Goal: Information Seeking & Learning: Learn about a topic

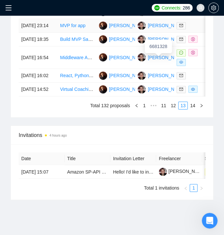
scroll to position [561, 0]
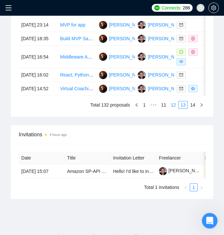
click at [171, 109] on link "12" at bounding box center [172, 104] width 9 height 7
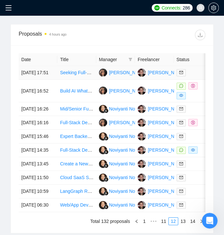
scroll to position [646, 0]
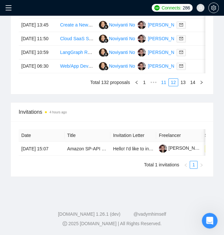
click at [167, 79] on link "11" at bounding box center [163, 82] width 9 height 7
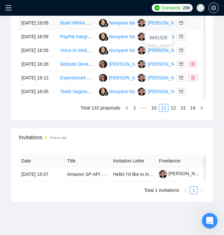
scroll to position [549, 0]
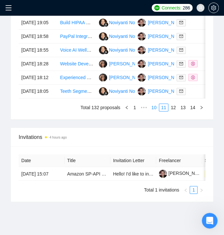
click at [156, 111] on link "10" at bounding box center [153, 107] width 9 height 7
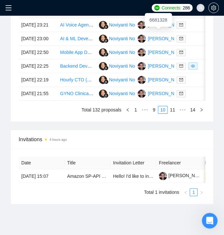
scroll to position [548, 0]
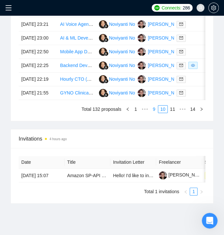
click at [153, 113] on link "9" at bounding box center [153, 109] width 7 height 7
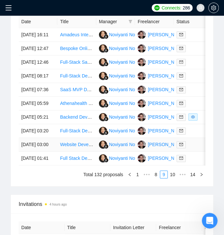
scroll to position [481, 0]
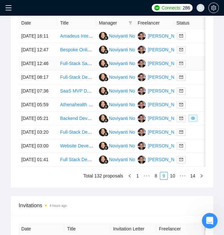
click at [34, 71] on td "[DATE] 12:46" at bounding box center [38, 64] width 39 height 14
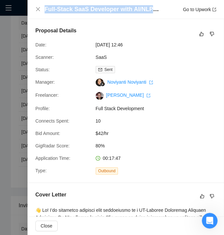
drag, startPoint x: 44, startPoint y: 6, endPoint x: 158, endPoint y: 10, distance: 113.5
click at [158, 10] on div "Full-Stack SaaS Developer with AI/NLP Integration Experience Go to Upwork" at bounding box center [125, 9] width 180 height 8
copy h4 "Full-Stack SaaS Developer with AI/NLP Inte"
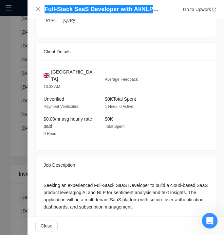
scroll to position [569, 0]
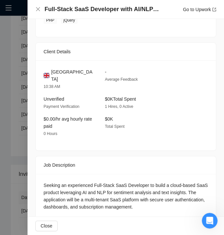
click at [33, 9] on div "Full-Stack SaaS Developer with AI/NLP Integration Experience Go to Upwork" at bounding box center [125, 9] width 196 height 19
click at [38, 8] on icon "close" at bounding box center [37, 9] width 5 height 5
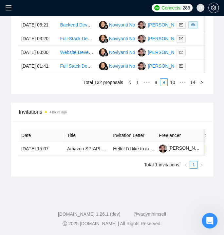
scroll to position [591, 0]
click at [155, 86] on link "8" at bounding box center [155, 82] width 7 height 7
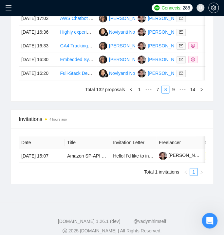
scroll to position [577, 0]
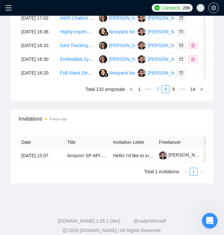
click at [158, 93] on link "7" at bounding box center [157, 89] width 7 height 7
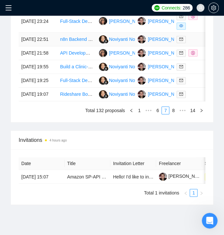
scroll to position [558, 0]
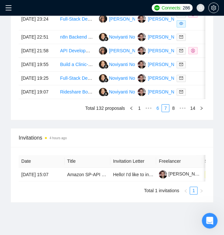
click at [159, 112] on link "6" at bounding box center [157, 108] width 7 height 7
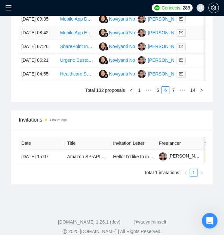
scroll to position [567, 0]
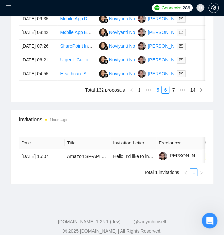
click at [158, 93] on link "5" at bounding box center [157, 89] width 7 height 7
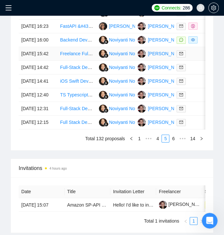
scroll to position [522, 0]
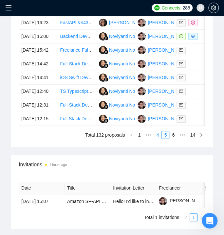
click at [157, 139] on link "4" at bounding box center [157, 134] width 7 height 7
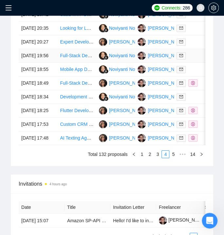
scroll to position [510, 0]
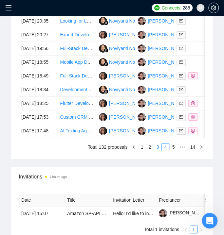
click at [158, 151] on link "3" at bounding box center [157, 146] width 7 height 7
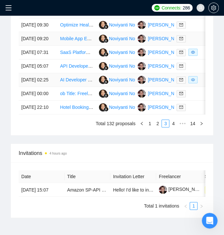
scroll to position [534, 0]
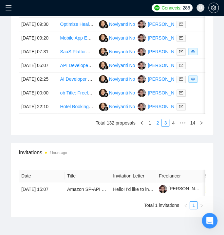
click at [158, 126] on link "2" at bounding box center [157, 122] width 7 height 7
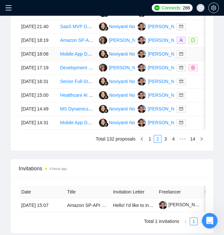
scroll to position [518, 0]
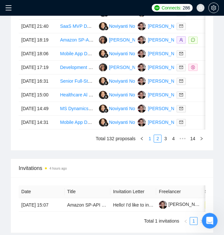
click at [149, 142] on link "1" at bounding box center [149, 138] width 7 height 7
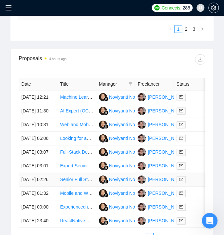
scroll to position [329, 0]
